Goal: Task Accomplishment & Management: Manage account settings

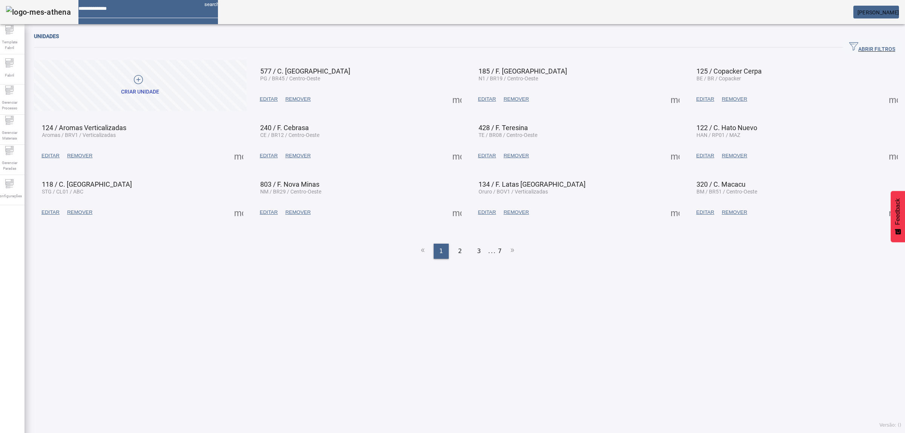
click at [858, 14] on span "[PERSON_NAME]" at bounding box center [878, 12] width 41 height 6
drag, startPoint x: 525, startPoint y: 419, endPoint x: 89, endPoint y: 334, distance: 443.8
click at [506, 433] on div at bounding box center [452, 433] width 905 height 0
click at [25, 201] on div "Configurações" at bounding box center [9, 190] width 30 height 30
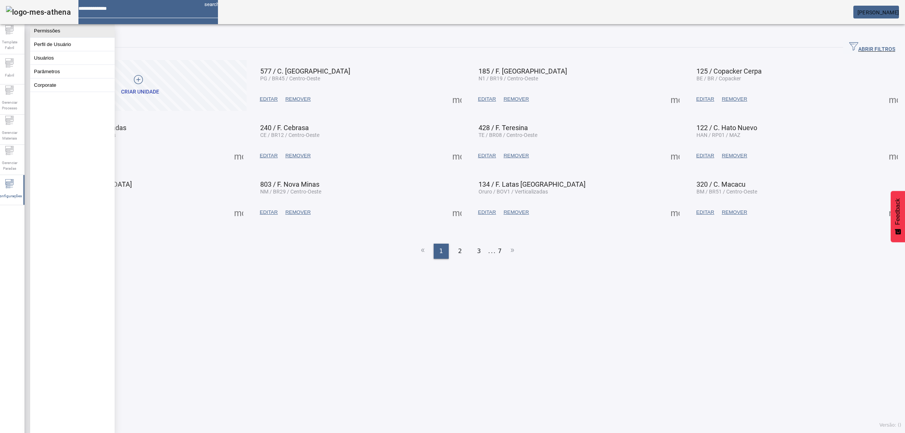
click at [88, 37] on button "Permissões" at bounding box center [72, 30] width 84 height 13
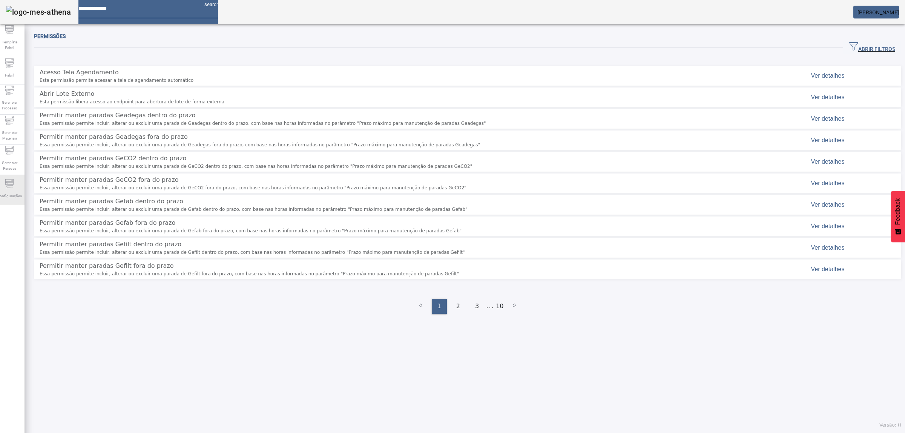
click at [19, 182] on div "Configurações" at bounding box center [9, 190] width 30 height 30
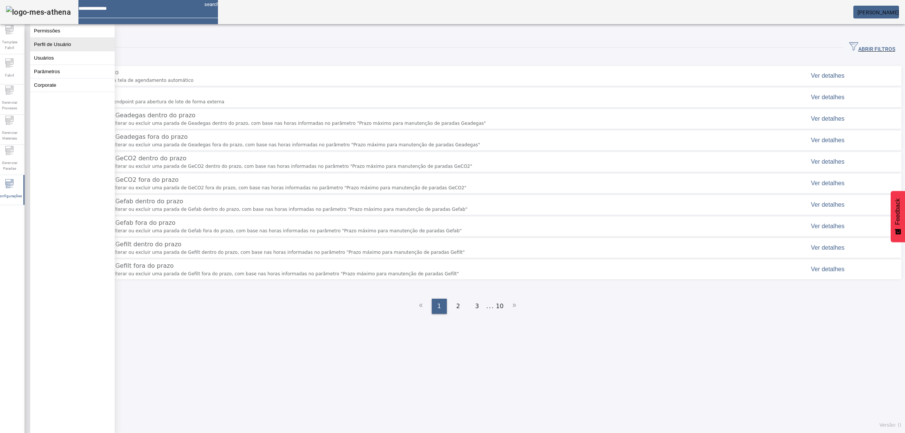
click at [58, 49] on button "Perfil de Usuário" at bounding box center [72, 44] width 84 height 13
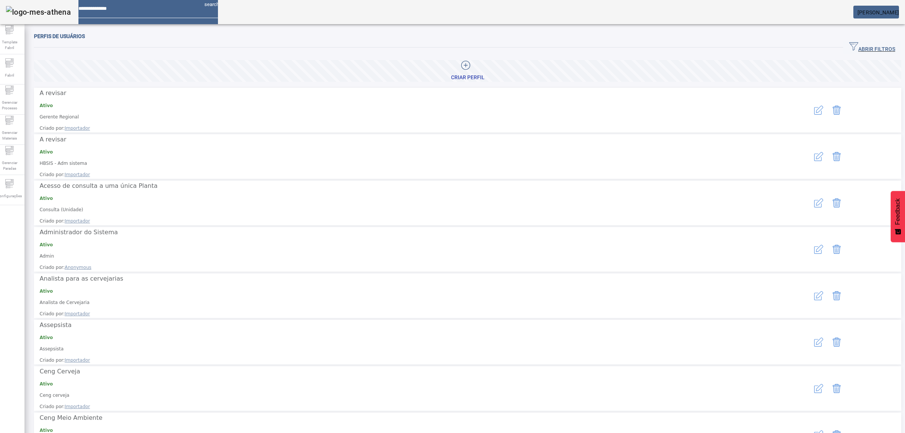
drag, startPoint x: 867, startPoint y: 43, endPoint x: 560, endPoint y: 89, distance: 310.1
click at [866, 43] on span "ABRIR FILTROS" at bounding box center [872, 47] width 46 height 11
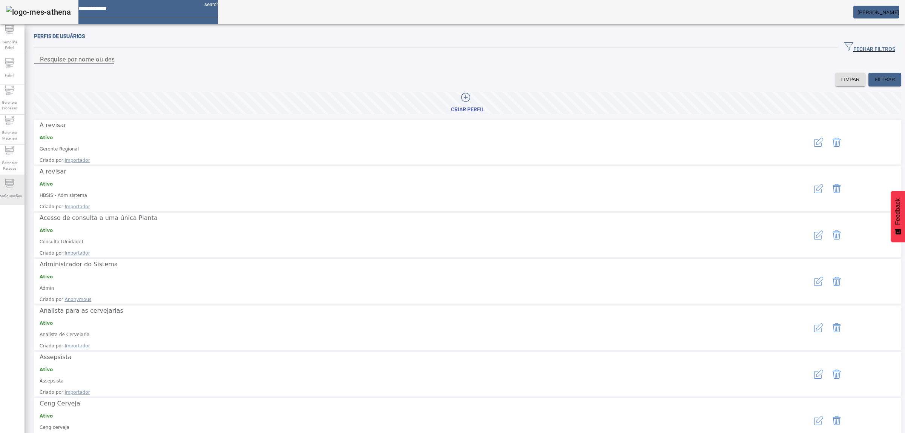
click at [14, 187] on icon at bounding box center [9, 183] width 9 height 9
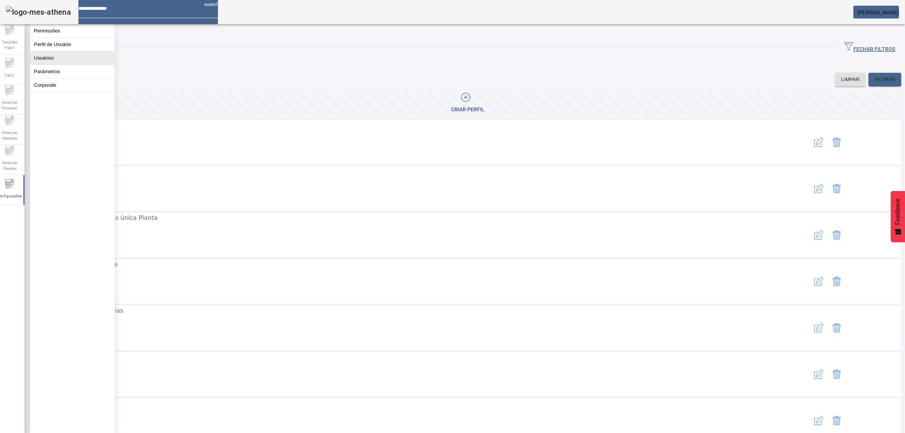
click at [58, 60] on button "Usuários" at bounding box center [72, 57] width 84 height 13
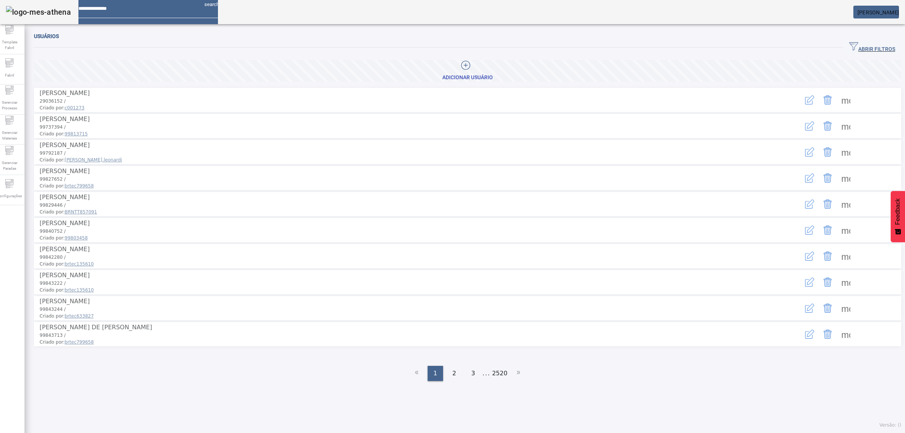
click at [854, 52] on span "ABRIR FILTROS" at bounding box center [872, 47] width 46 height 11
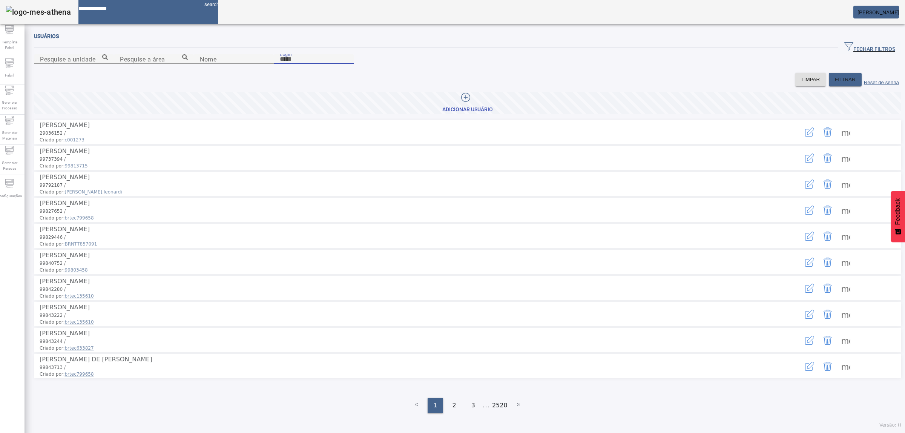
click at [348, 64] on input "Login" at bounding box center [314, 59] width 68 height 9
paste input "********"
type input "********"
click at [835, 83] on span "FILTRAR" at bounding box center [845, 80] width 21 height 8
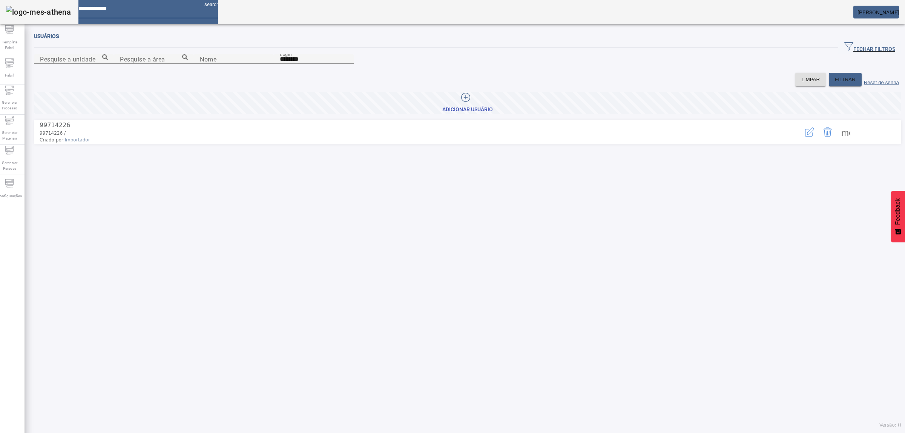
click at [801, 141] on button "button" at bounding box center [810, 132] width 18 height 18
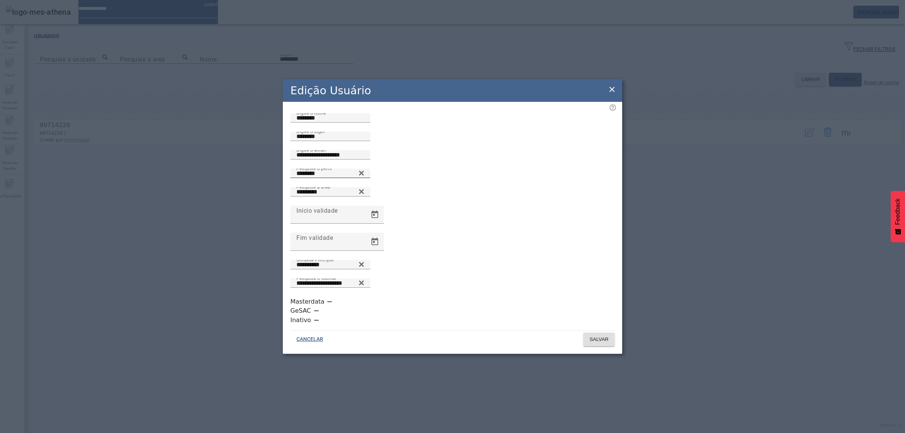
drag, startPoint x: 440, startPoint y: 228, endPoint x: 430, endPoint y: 230, distance: 10.4
click at [364, 178] on icon at bounding box center [362, 173] width 6 height 9
click at [364, 178] on div "Pesquise o perfil" at bounding box center [330, 173] width 68 height 9
click at [364, 178] on input "Pesquise o perfil" at bounding box center [330, 173] width 68 height 9
click at [364, 174] on icon at bounding box center [362, 172] width 6 height 6
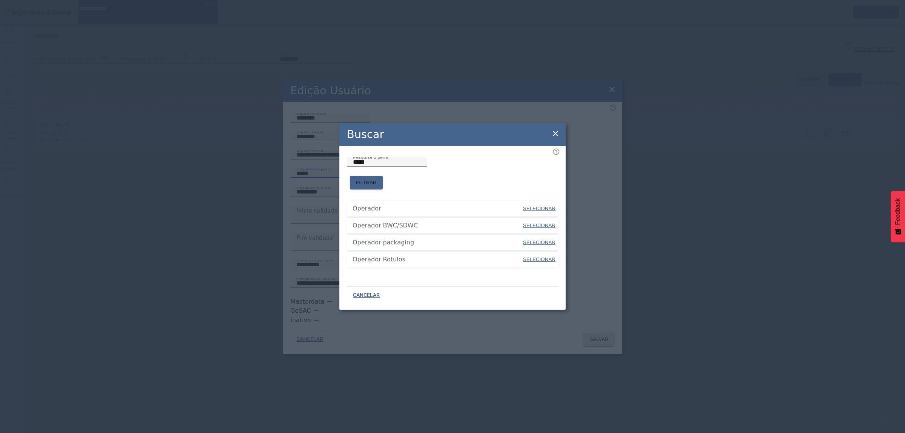
click at [459, 192] on div "Operador SELECIONAR Operador BWC/SDWC SELECIONAR Operador packaging SELECIONAR …" at bounding box center [452, 234] width 211 height 91
click at [542, 240] on span "SELECIONAR" at bounding box center [539, 243] width 32 height 6
type input "**********"
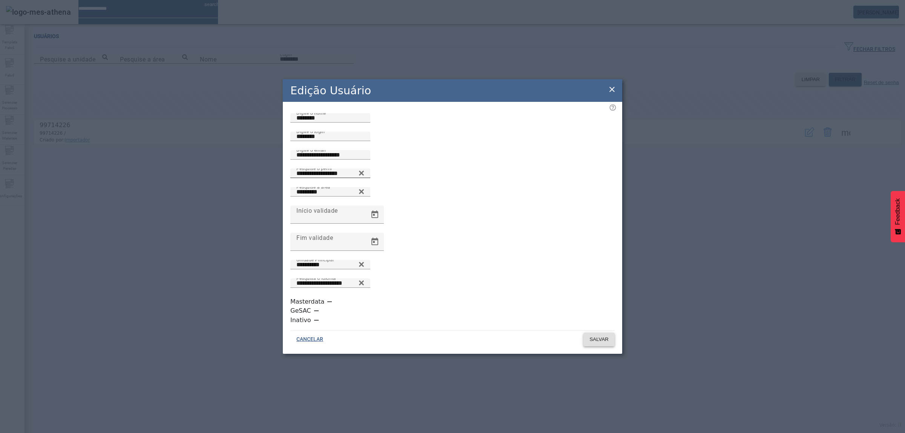
click at [593, 330] on span at bounding box center [599, 339] width 31 height 18
